Goal: Task Accomplishment & Management: Manage account settings

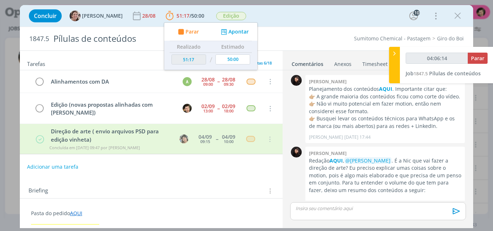
scroll to position [1272, 0]
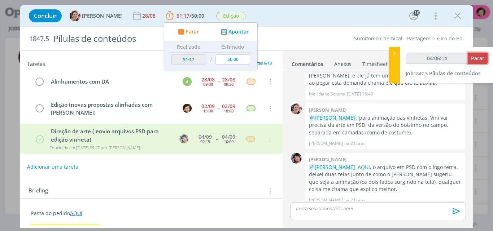
type input "04:06:15"
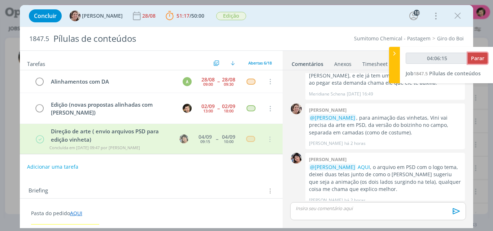
click at [477, 61] on span "Parar" at bounding box center [477, 58] width 13 height 7
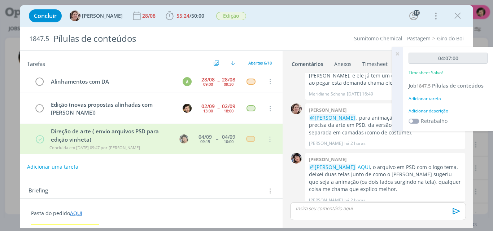
click at [436, 99] on div "Adicionar tarefa" at bounding box center [447, 99] width 79 height 6
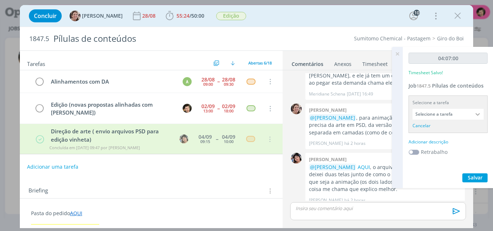
click at [441, 109] on input "Selecione a tarefa" at bounding box center [447, 114] width 71 height 11
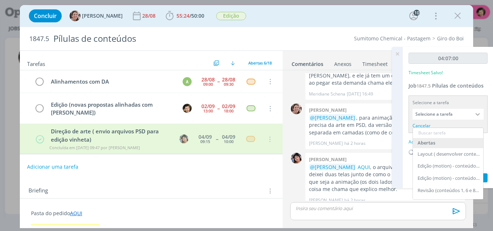
click at [441, 134] on input "text" at bounding box center [447, 133] width 70 height 10
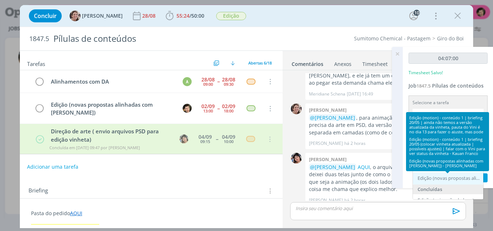
type input "edição"
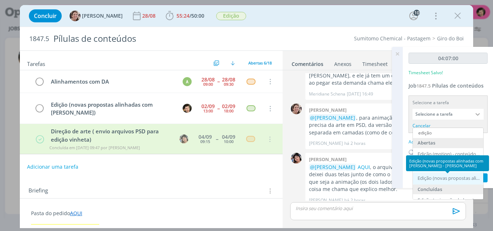
click at [449, 177] on div "Edição (novas propostas alinhadas com [PERSON_NAME]) - [PERSON_NAME]" at bounding box center [448, 179] width 62 height 6
type input "Edição (novas propostas alinhadas com [PERSON_NAME])"
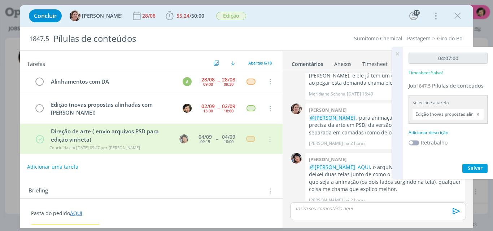
click at [437, 134] on div "Adicionar descrição" at bounding box center [447, 132] width 79 height 6
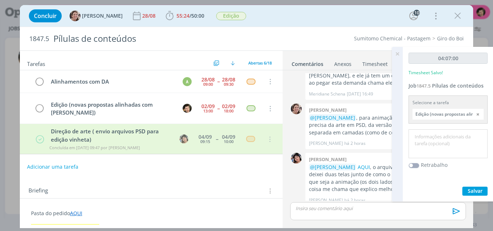
click at [440, 143] on textarea at bounding box center [447, 144] width 75 height 26
type textarea "Adaptação de .ia para .psd; Edição de Motion."
click at [475, 192] on span "Salvar" at bounding box center [474, 190] width 15 height 7
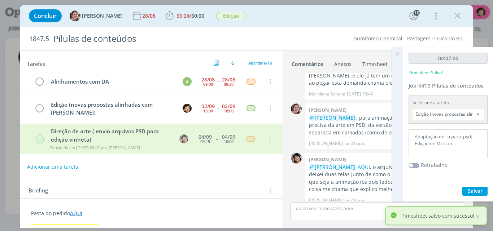
click at [397, 54] on icon at bounding box center [396, 54] width 13 height 14
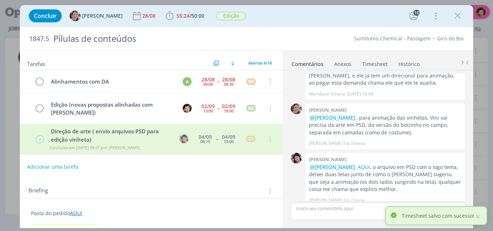
click at [377, 63] on link "Timesheet" at bounding box center [375, 62] width 26 height 10
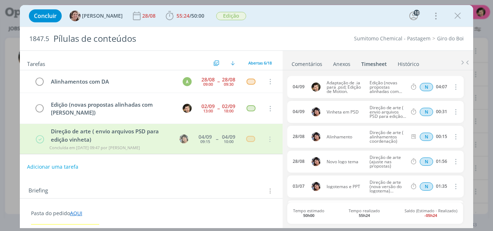
click at [310, 65] on link "Comentários" at bounding box center [306, 62] width 31 height 10
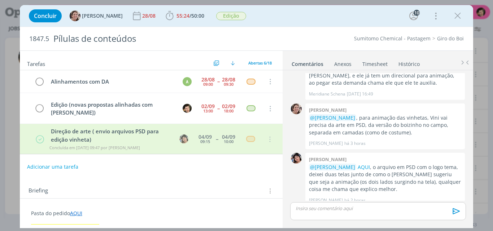
click at [374, 60] on link "Timesheet" at bounding box center [375, 62] width 26 height 10
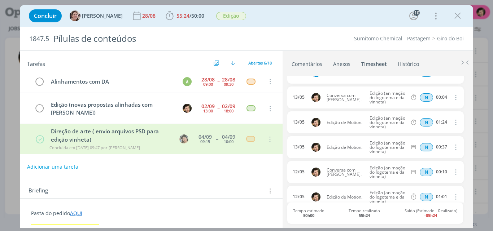
scroll to position [829, 0]
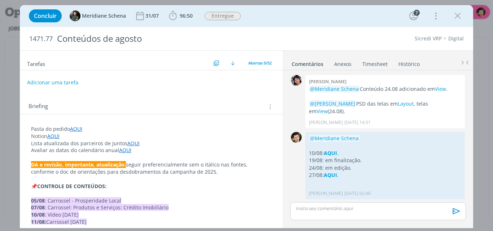
scroll to position [1103, 0]
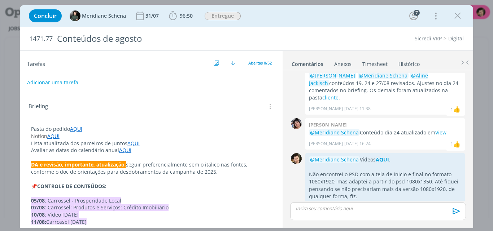
click at [378, 65] on link "Timesheet" at bounding box center [375, 62] width 26 height 10
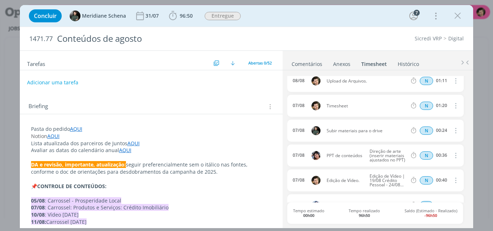
scroll to position [288, 0]
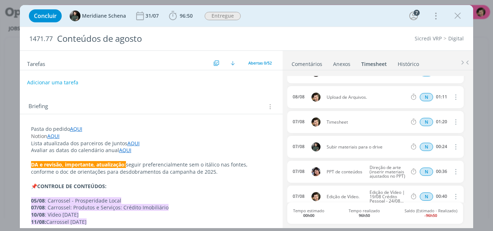
click at [452, 123] on icon "dialog" at bounding box center [455, 122] width 8 height 9
click at [420, 144] on link "Editar" at bounding box center [434, 147] width 57 height 12
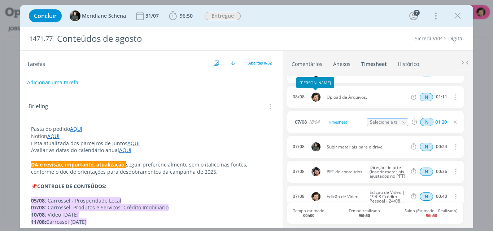
click at [313, 69] on ul "Comentários Anexos 0 Timesheet Histórico" at bounding box center [377, 60] width 190 height 19
click at [312, 63] on link "Comentários" at bounding box center [306, 62] width 31 height 10
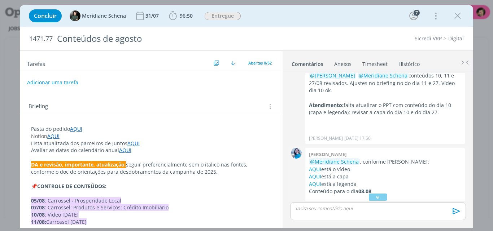
scroll to position [346, 0]
click at [379, 63] on link "Timesheet" at bounding box center [375, 62] width 26 height 10
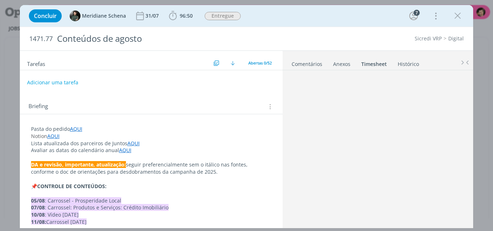
scroll to position [0, 0]
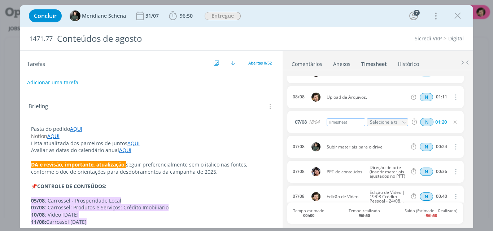
click at [345, 119] on div "Timesheet" at bounding box center [345, 122] width 39 height 8
drag, startPoint x: 348, startPoint y: 123, endPoint x: 296, endPoint y: 123, distance: 52.6
click at [303, 123] on div "07/08 18:04 Timesheet Selecione a tarefa N 01:20" at bounding box center [375, 122] width 176 height 22
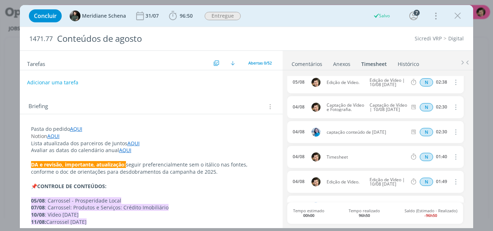
scroll to position [613, 0]
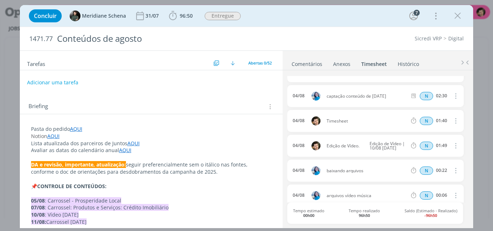
click at [305, 61] on link "Comentários" at bounding box center [306, 62] width 31 height 10
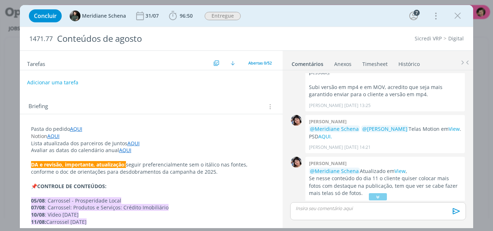
scroll to position [834, 0]
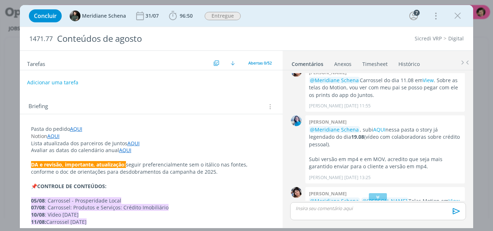
click at [376, 63] on link "Timesheet" at bounding box center [375, 62] width 26 height 10
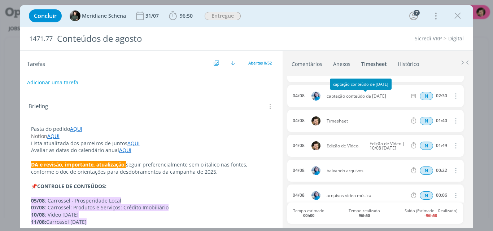
click at [316, 64] on link "Comentários" at bounding box center [306, 62] width 31 height 10
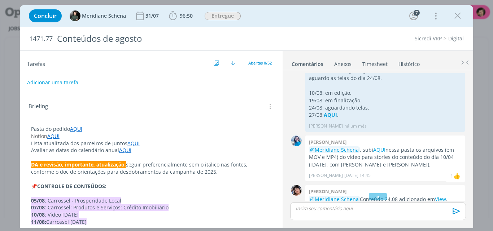
scroll to position [1014, 0]
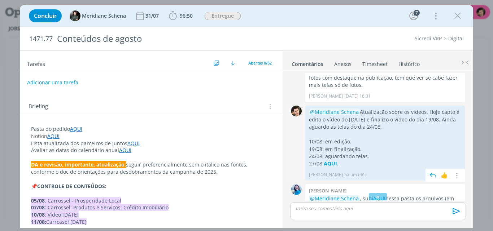
click at [347, 176] on span "há um mês" at bounding box center [355, 175] width 22 height 6
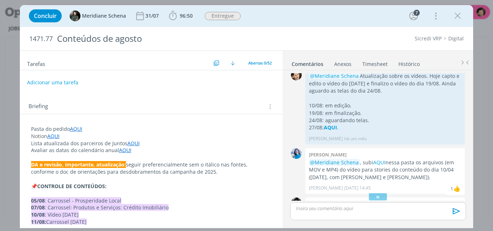
click at [376, 64] on link "Timesheet" at bounding box center [375, 62] width 26 height 10
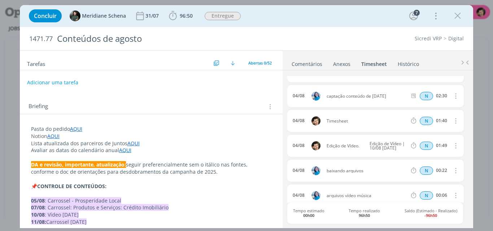
click at [451, 122] on icon "dialog" at bounding box center [455, 120] width 8 height 9
click at [348, 119] on span "Timesheet" at bounding box center [366, 121] width 86 height 4
click at [340, 121] on span "Timesheet" at bounding box center [366, 121] width 86 height 4
click at [451, 118] on icon "dialog" at bounding box center [455, 120] width 8 height 9
click at [321, 118] on div "04/08" at bounding box center [306, 121] width 35 height 13
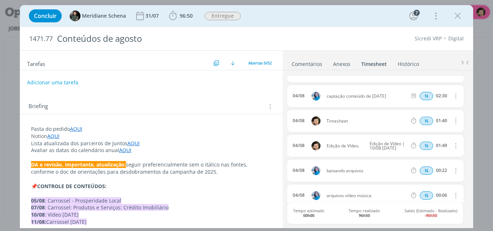
drag, startPoint x: 337, startPoint y: 122, endPoint x: 352, endPoint y: 124, distance: 14.5
click at [352, 124] on div "04/08 Timesheet N 01:40 Excluir" at bounding box center [375, 121] width 176 height 22
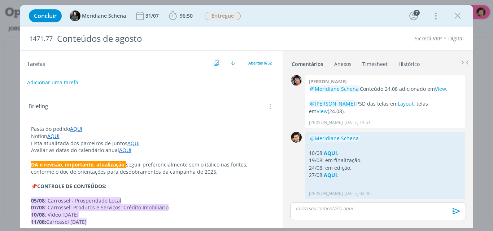
scroll to position [1103, 0]
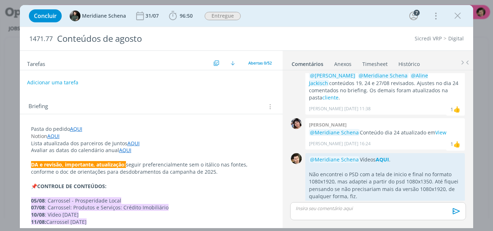
click at [362, 62] on link "Timesheet" at bounding box center [375, 62] width 26 height 10
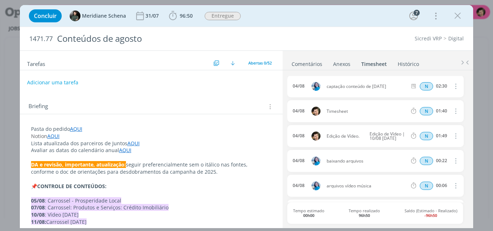
scroll to position [611, 0]
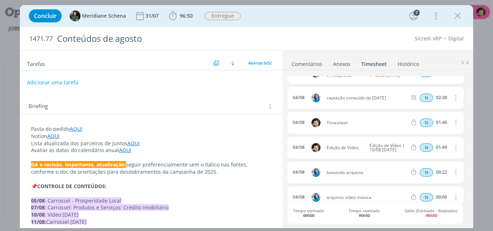
click at [452, 123] on icon "dialog" at bounding box center [455, 122] width 8 height 9
click at [420, 147] on link "Editar" at bounding box center [434, 147] width 57 height 12
click at [286, 123] on body "Jobs Produção Mídia 1 Notificações Central de Ajuda Área de Membros Implantação…" at bounding box center [246, 115] width 493 height 231
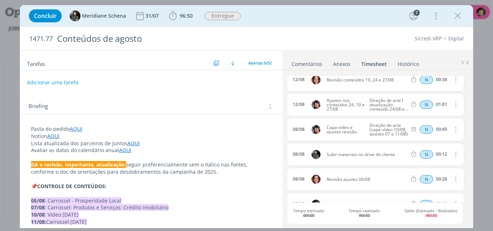
scroll to position [0, 0]
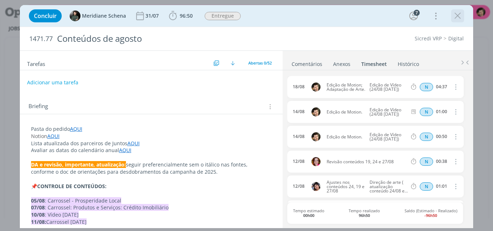
click at [458, 15] on icon "dialog" at bounding box center [457, 15] width 11 height 11
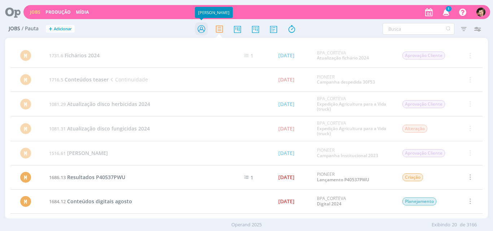
click at [202, 29] on icon at bounding box center [201, 29] width 13 height 14
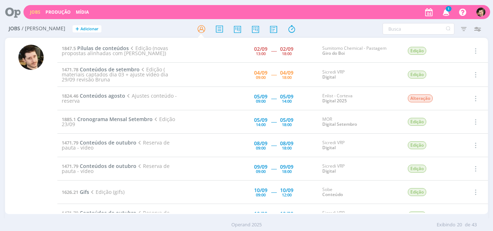
click at [16, 9] on icon at bounding box center [10, 12] width 15 height 14
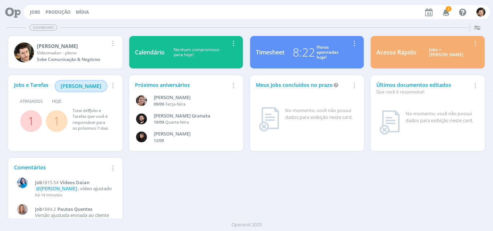
click at [89, 91] on button "Minha Pauta" at bounding box center [81, 86] width 51 height 10
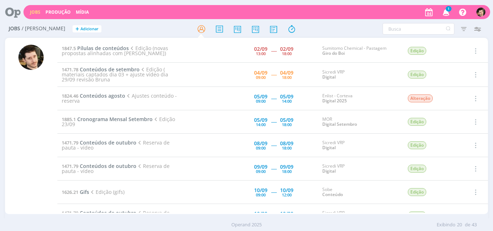
click at [449, 15] on icon "button" at bounding box center [446, 12] width 13 height 12
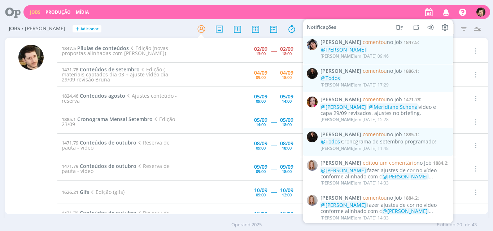
click at [449, 15] on icon "button" at bounding box center [446, 12] width 13 height 12
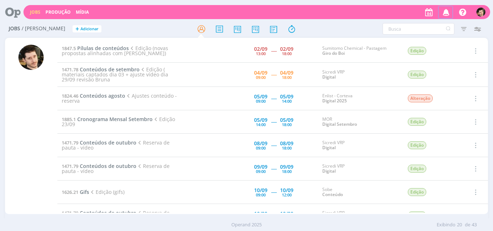
click at [449, 15] on icon "button" at bounding box center [446, 12] width 13 height 12
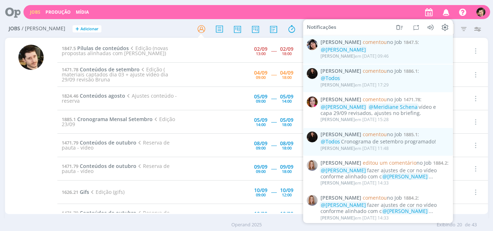
click at [449, 15] on icon "button" at bounding box center [446, 12] width 13 height 12
